Goal: Information Seeking & Learning: Learn about a topic

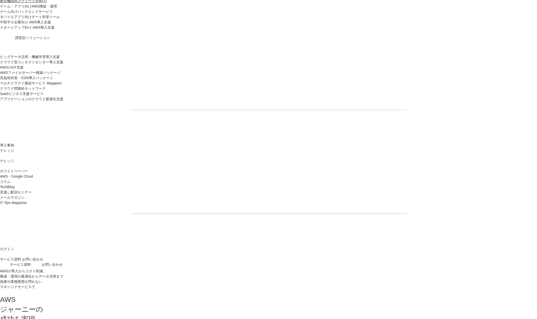
scroll to position [603, 0]
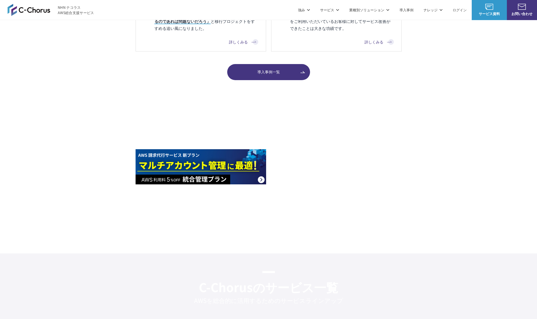
click at [226, 165] on img at bounding box center [201, 166] width 131 height 35
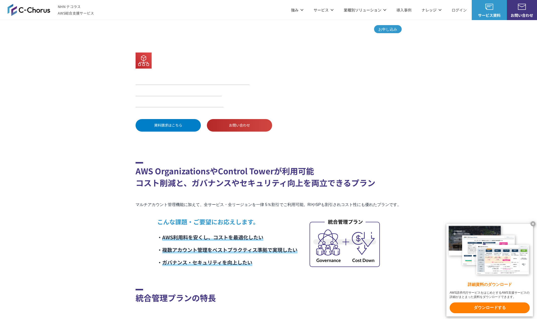
drag, startPoint x: 461, startPoint y: 192, endPoint x: 453, endPoint y: 192, distance: 7.8
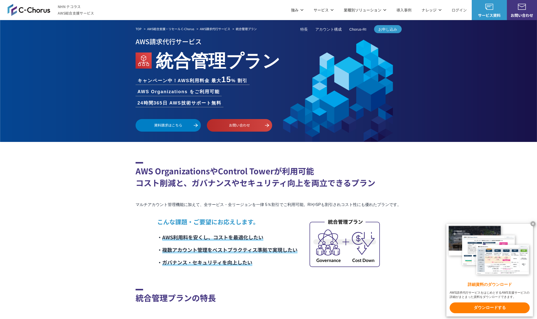
click at [532, 225] on x-t at bounding box center [533, 223] width 5 height 5
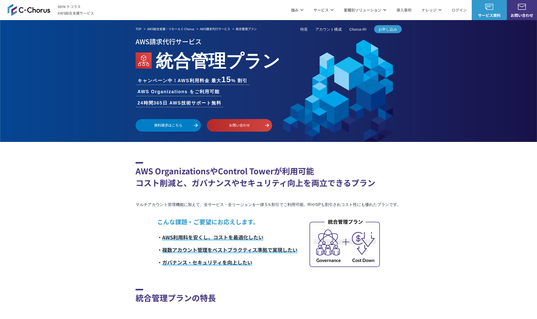
click at [362, 178] on h2 "AWS OrganizationsやControl Towerが利用可能 コスト削減と、ガバナンスやセキュリティ向上を両立できるプラン" at bounding box center [269, 175] width 266 height 27
